Goal: Task Accomplishment & Management: Use online tool/utility

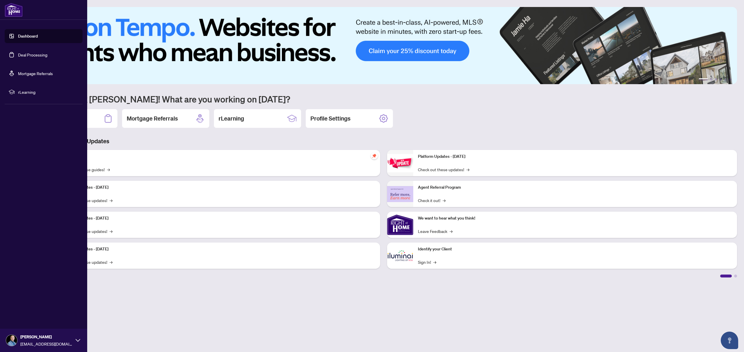
click at [31, 56] on link "Deal Processing" at bounding box center [32, 54] width 29 height 5
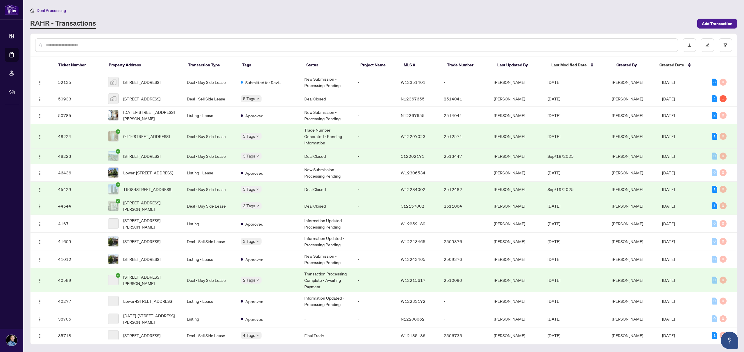
click at [261, 27] on div "RAHR - Transactions" at bounding box center [362, 23] width 664 height 10
copy span "W12306534"
click at [322, 16] on div "Deal Processing [PERSON_NAME] - Transactions Add Transaction" at bounding box center [383, 18] width 707 height 22
